Goal: Information Seeking & Learning: Check status

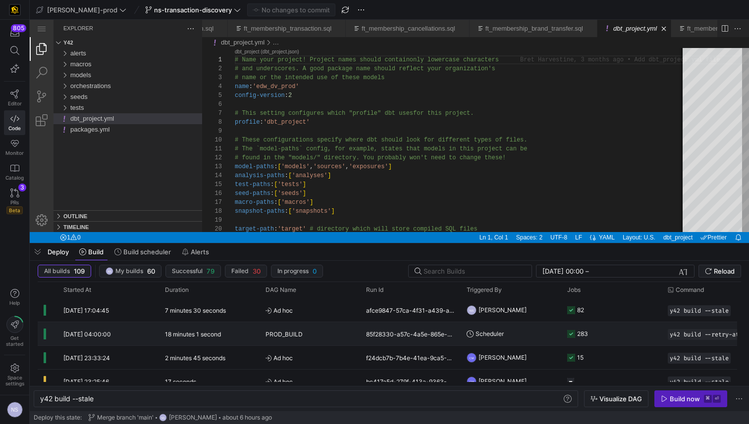
scroll to position [0, 6]
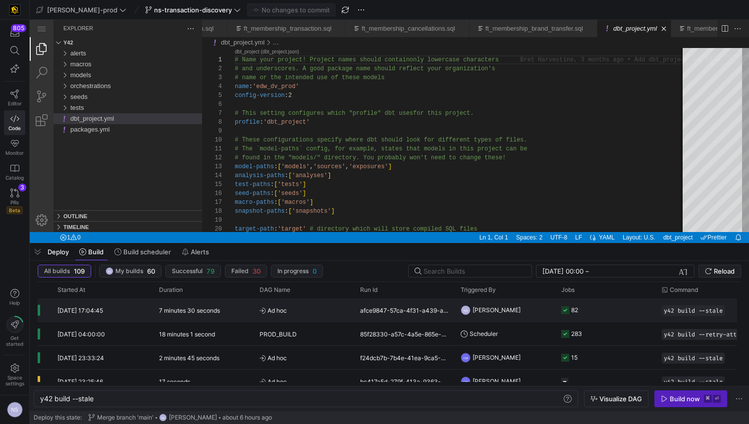
click at [528, 309] on y42-orchestration-triggered-by "NS [PERSON_NAME]" at bounding box center [505, 310] width 89 height 22
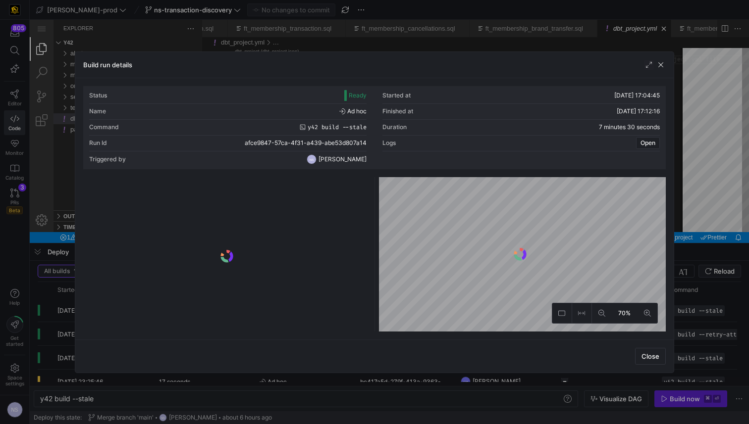
click at [287, 196] on div at bounding box center [226, 256] width 283 height 151
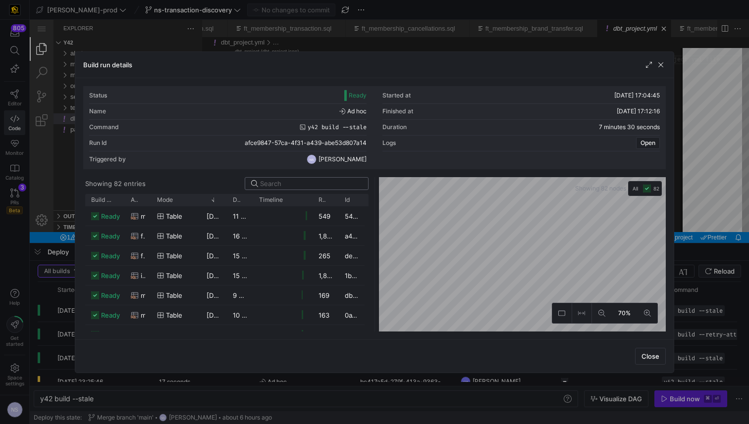
click at [307, 186] on input at bounding box center [311, 184] width 102 height 8
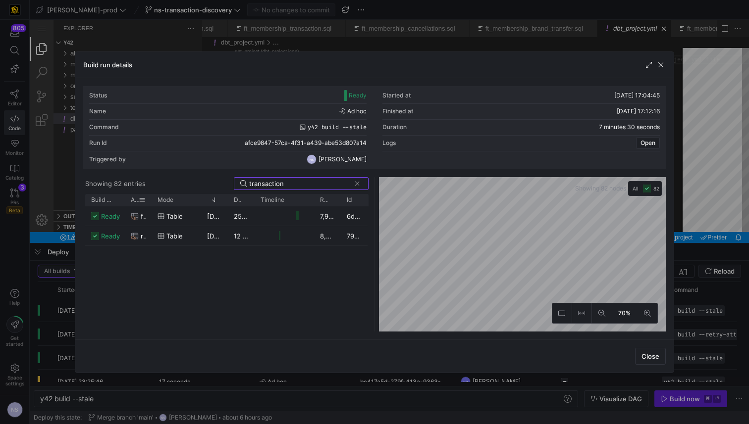
type input "transaction"
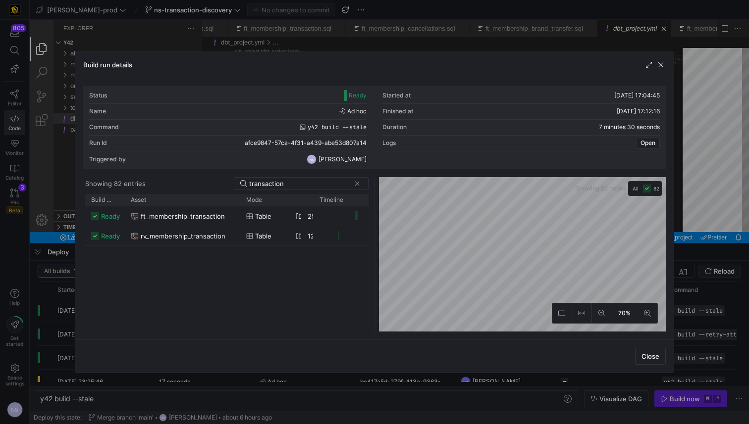
drag, startPoint x: 150, startPoint y: 202, endPoint x: 234, endPoint y: 206, distance: 84.8
click at [234, 206] on div "Build status Asset Mode 1" at bounding box center [226, 263] width 283 height 138
click at [217, 215] on span "ft_membership_transaction" at bounding box center [183, 216] width 84 height 19
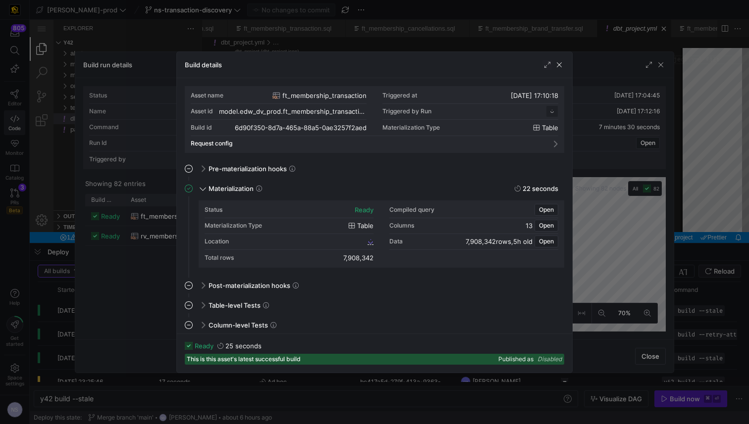
scroll to position [89, 0]
click at [337, 242] on span "6d90f350_8d7a_465a_88a5_0ae3257f2aed" at bounding box center [307, 241] width 118 height 7
